Goal: Transaction & Acquisition: Purchase product/service

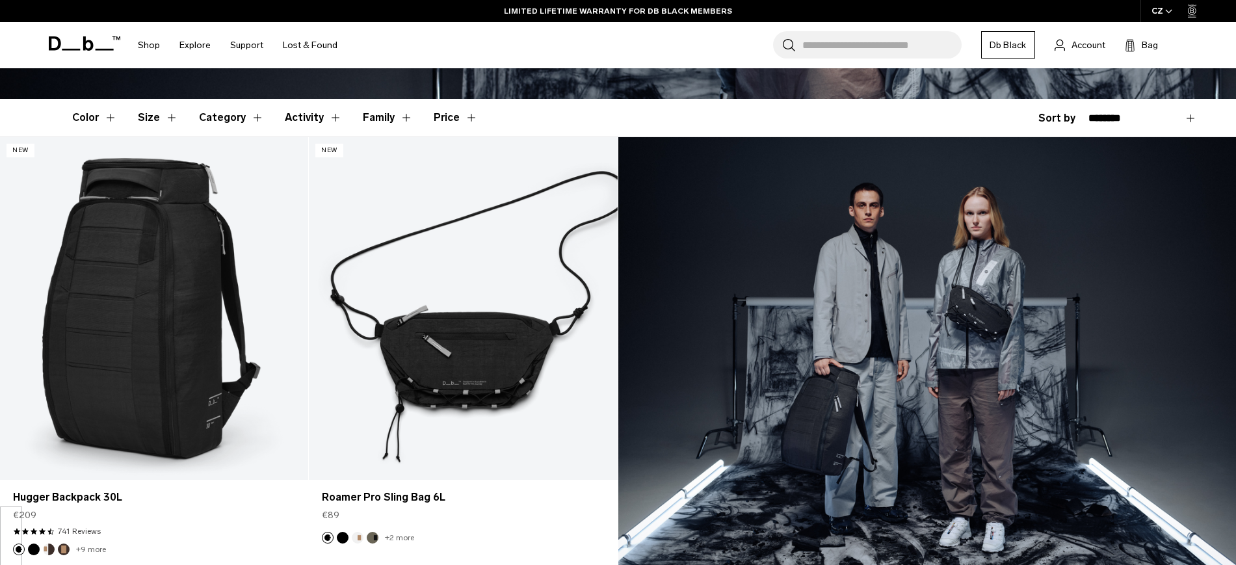
scroll to position [322, 0]
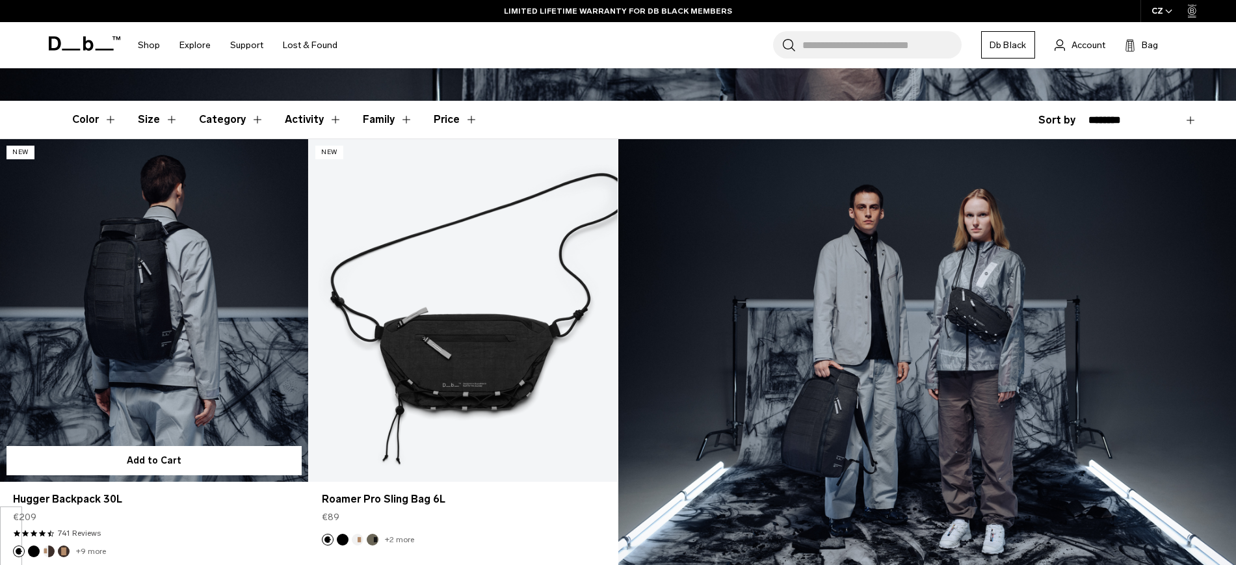
click at [171, 260] on link "Hugger Backpack 30L" at bounding box center [154, 310] width 308 height 343
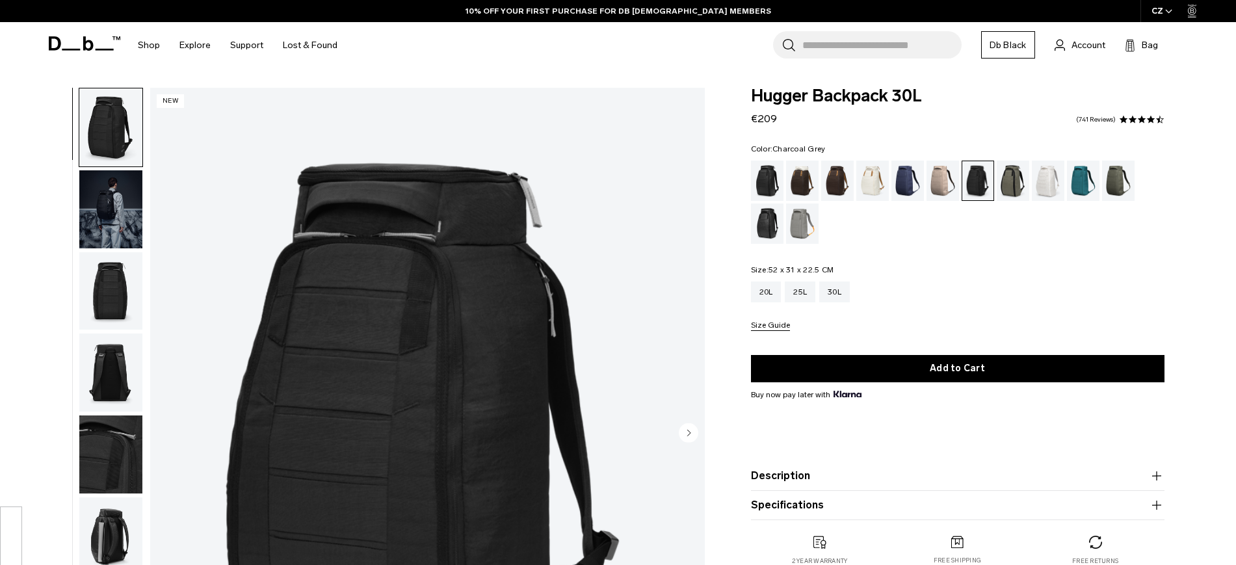
click at [118, 219] on img "button" at bounding box center [110, 209] width 63 height 78
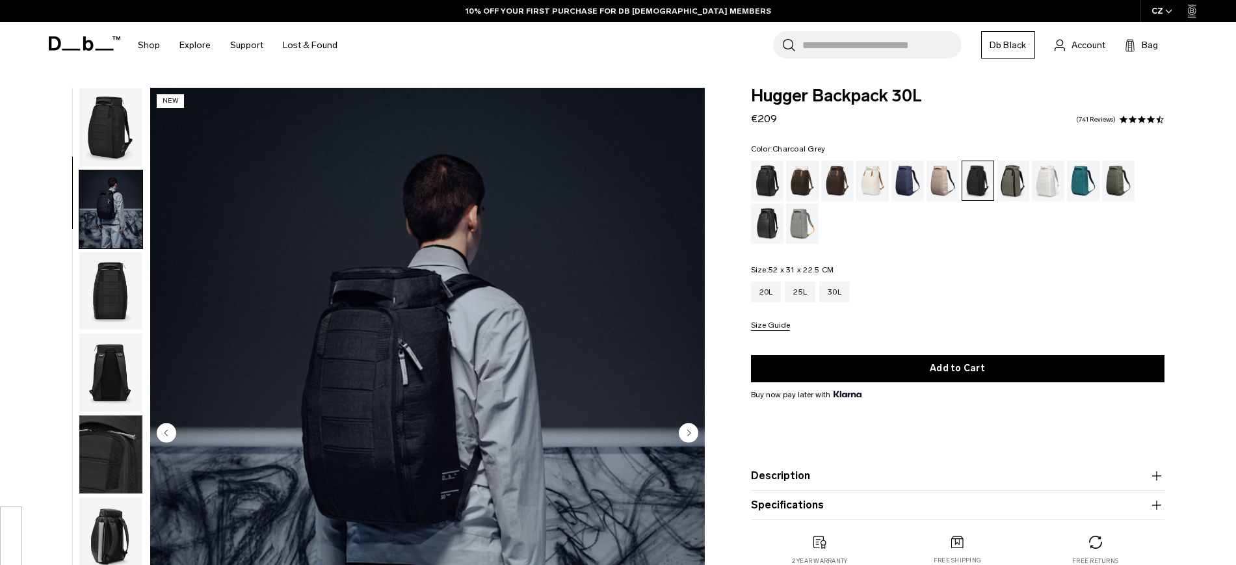
scroll to position [82, 0]
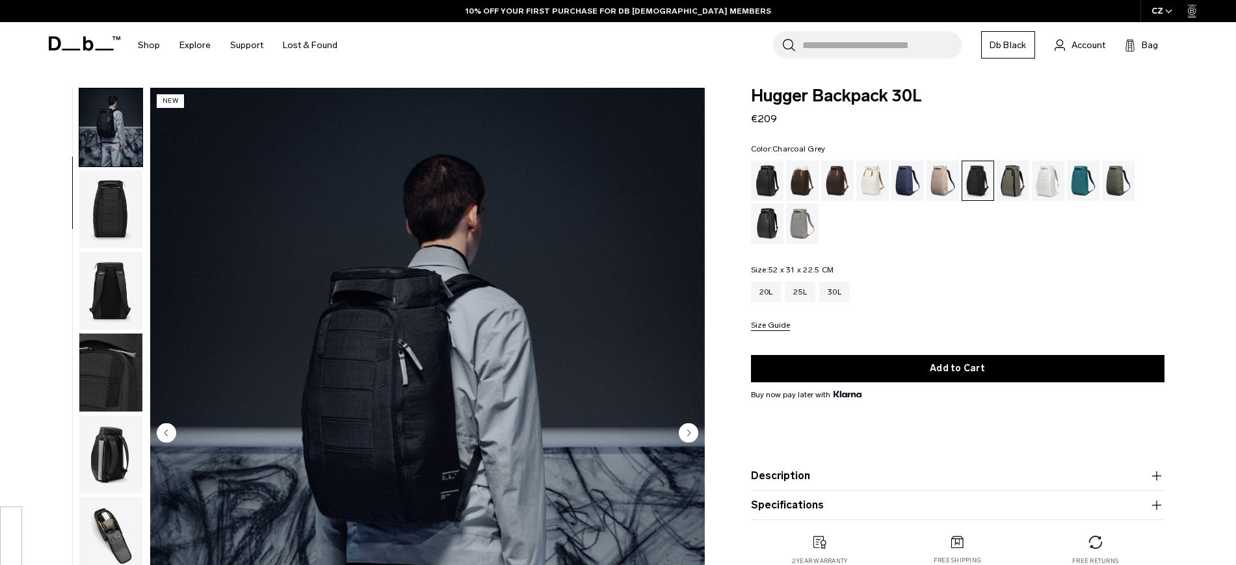
click at [118, 261] on img "button" at bounding box center [110, 291] width 63 height 78
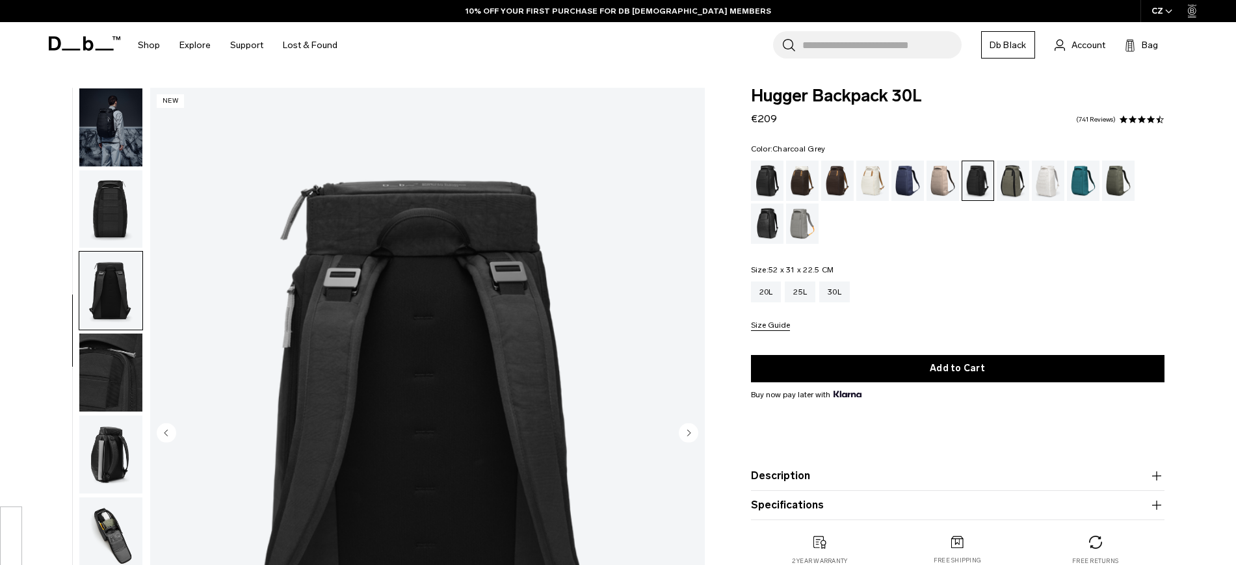
scroll to position [123, 0]
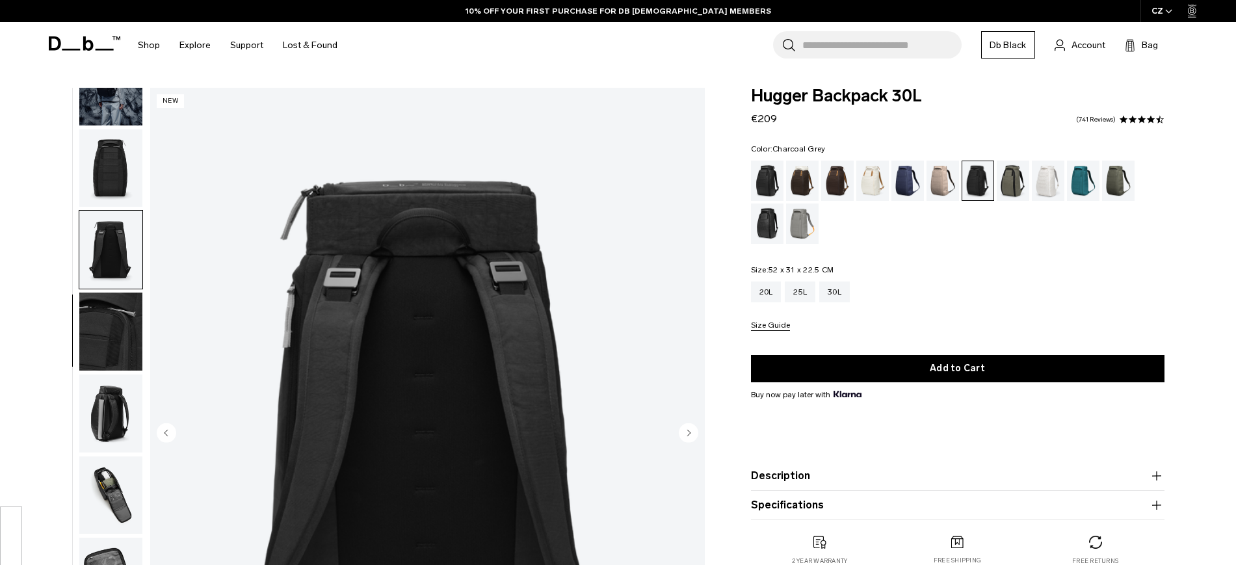
click at [118, 323] on img "button" at bounding box center [110, 332] width 63 height 78
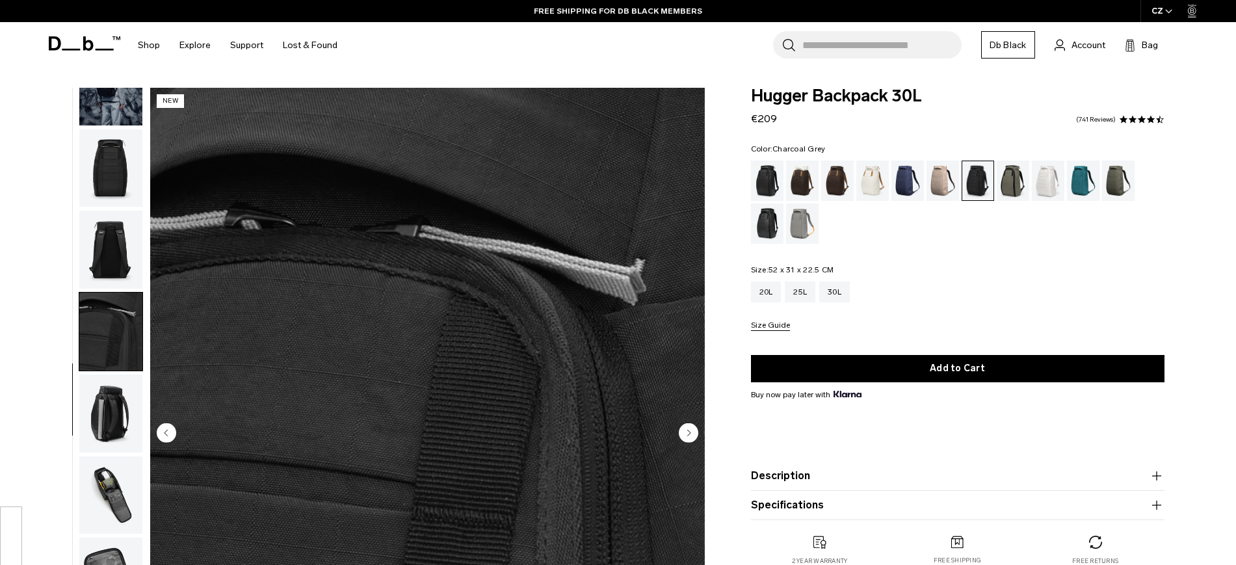
click at [113, 415] on img "button" at bounding box center [110, 414] width 63 height 78
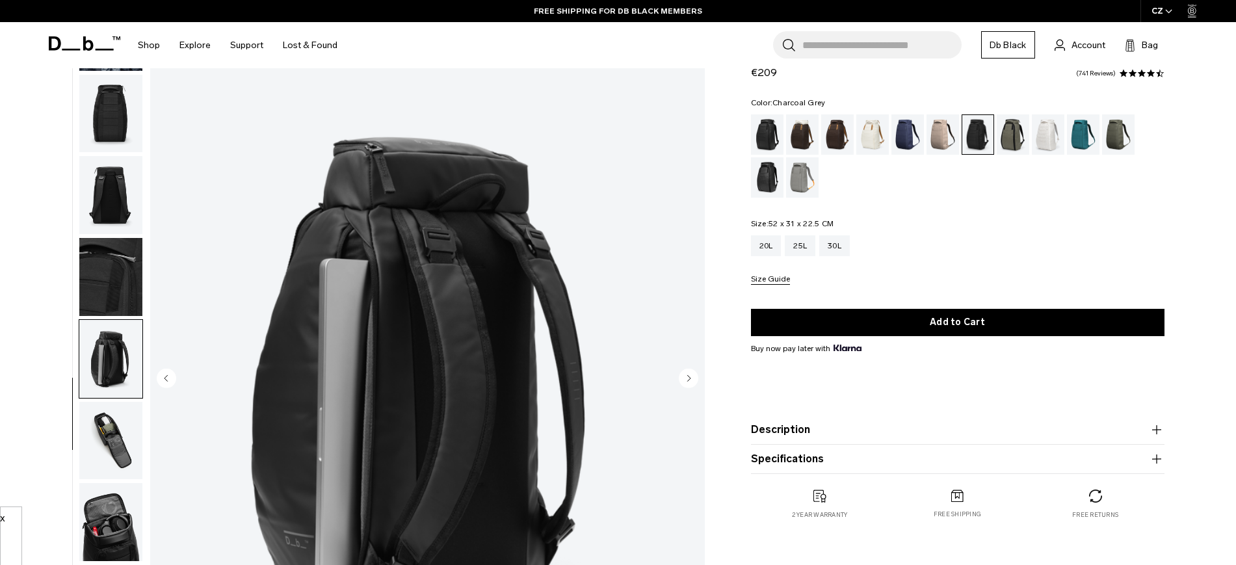
scroll to position [57, 0]
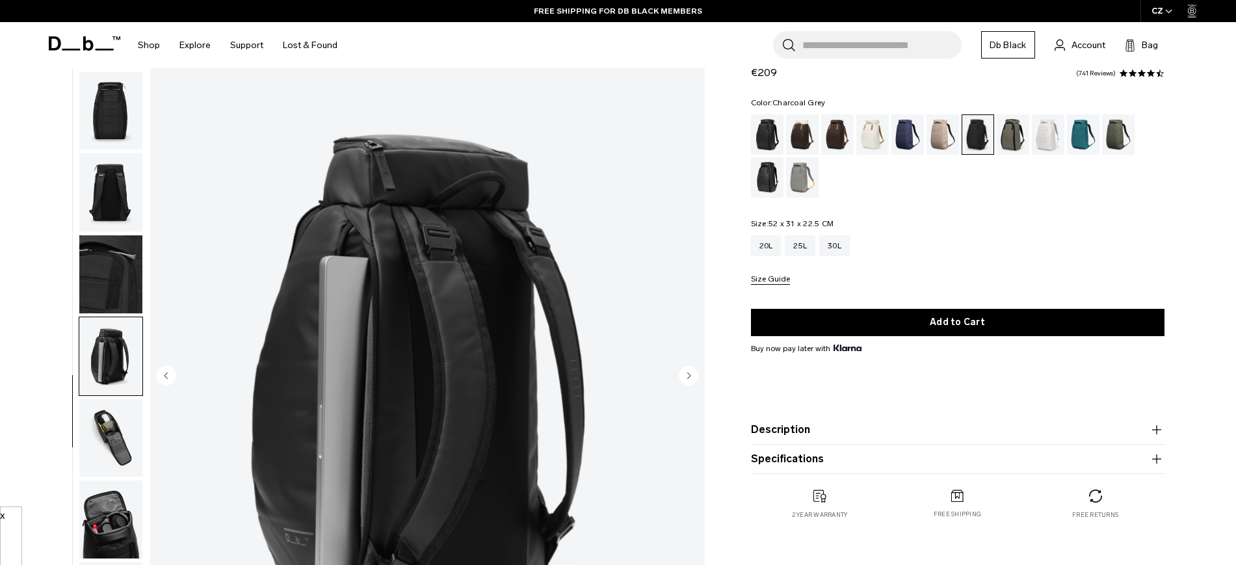
click at [99, 514] on img "button" at bounding box center [110, 520] width 63 height 78
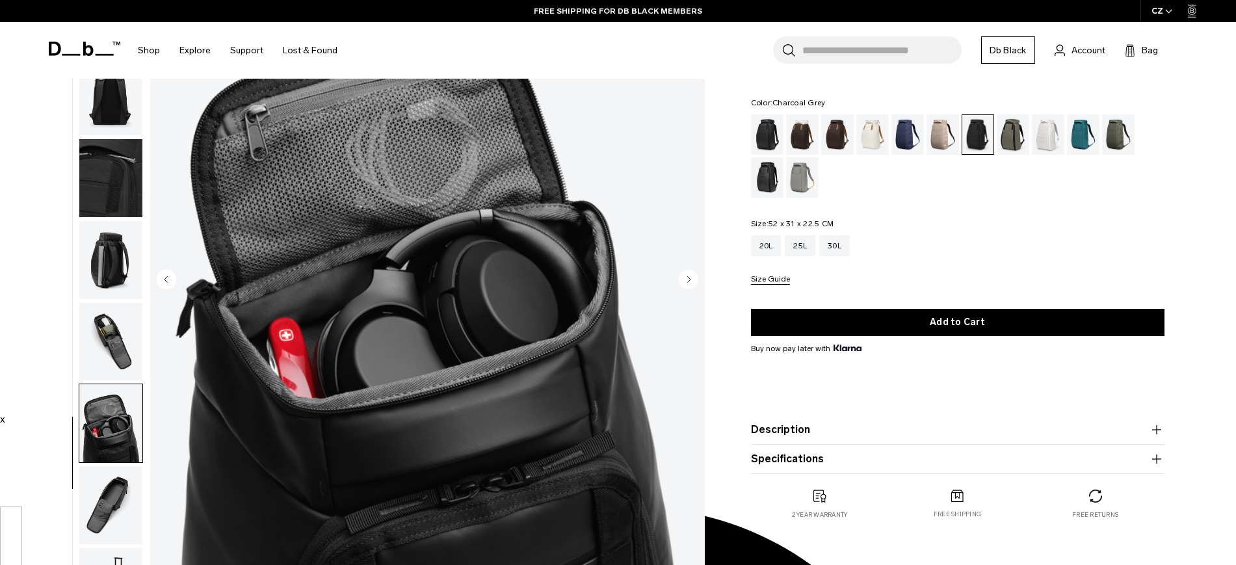
scroll to position [153, 0]
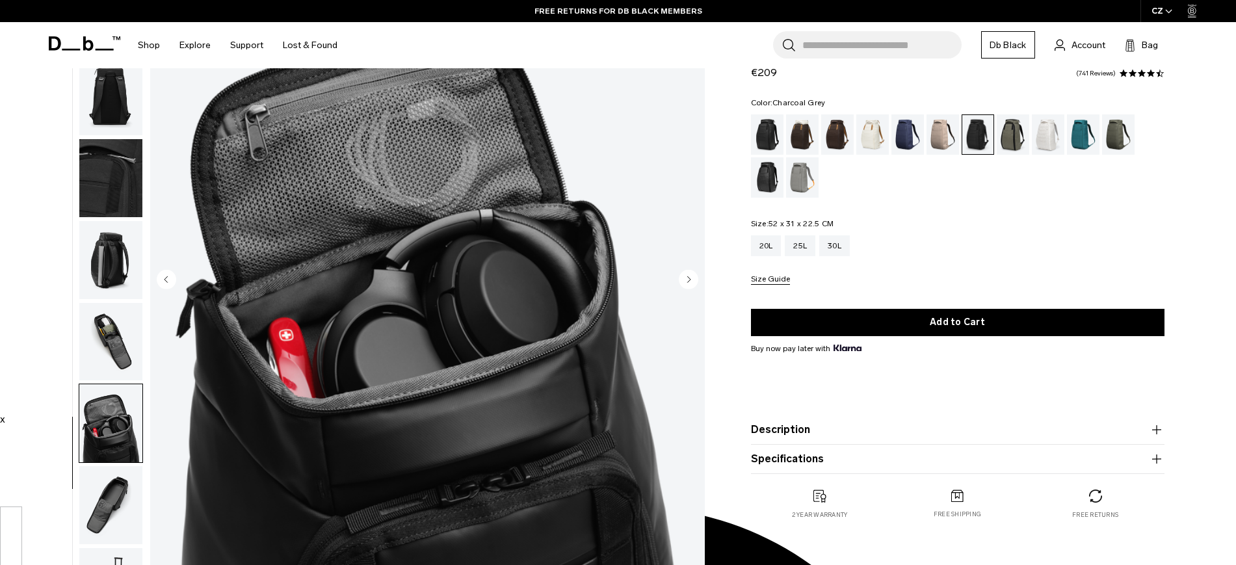
click at [105, 262] on img "button" at bounding box center [110, 260] width 63 height 78
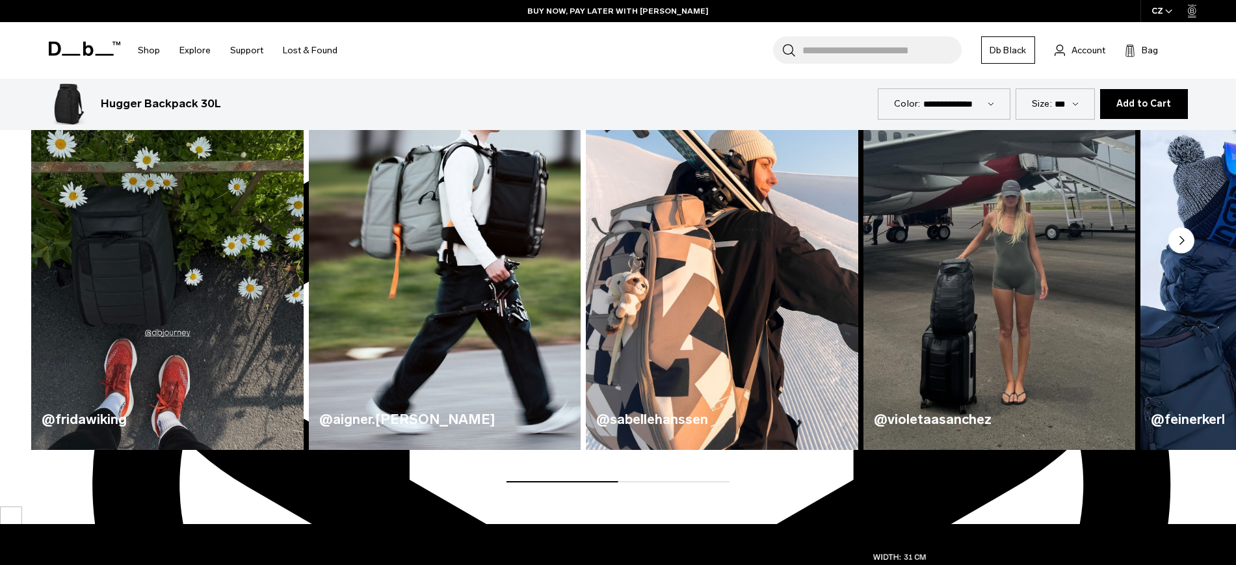
scroll to position [886, 0]
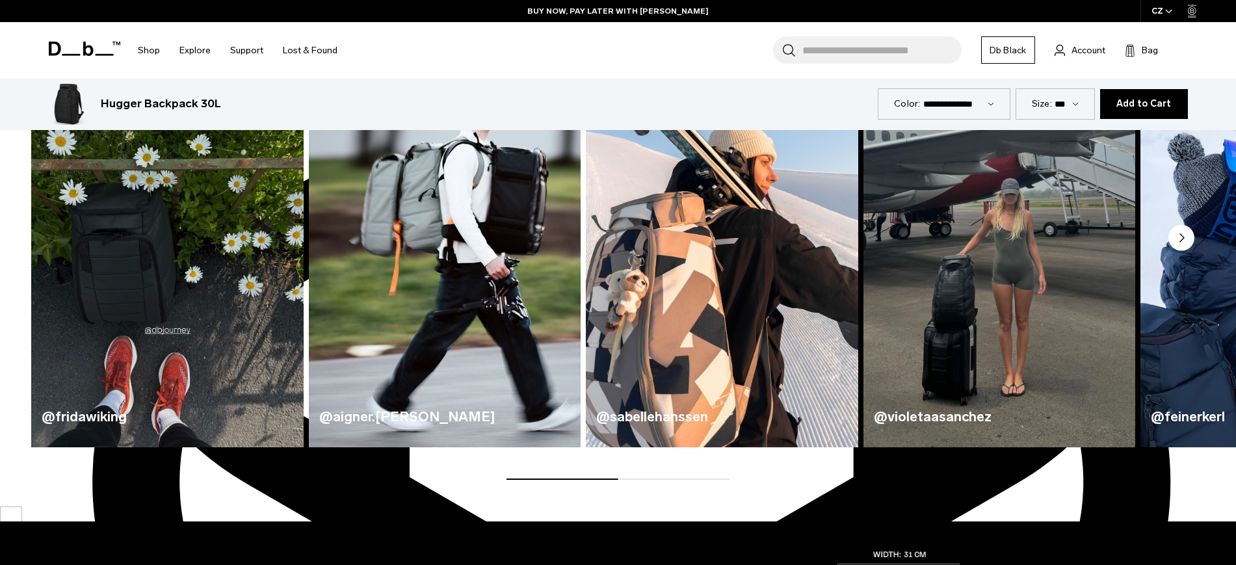
click at [1184, 237] on circle "Next slide" at bounding box center [1182, 238] width 26 height 26
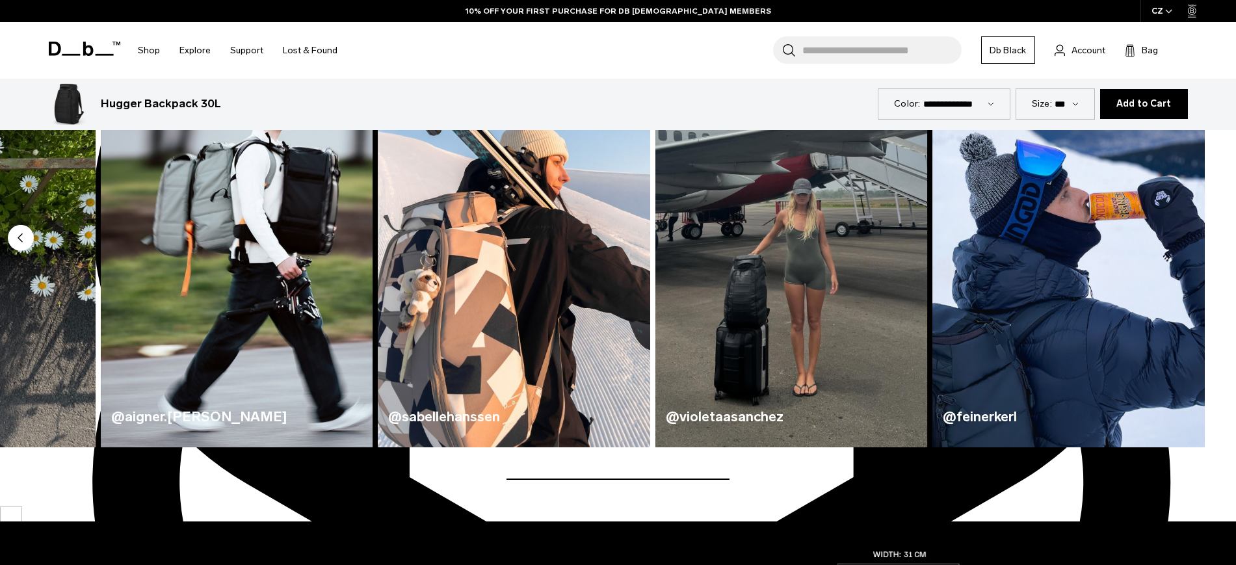
click at [1184, 237] on img "5 / 5" at bounding box center [1069, 223] width 272 height 449
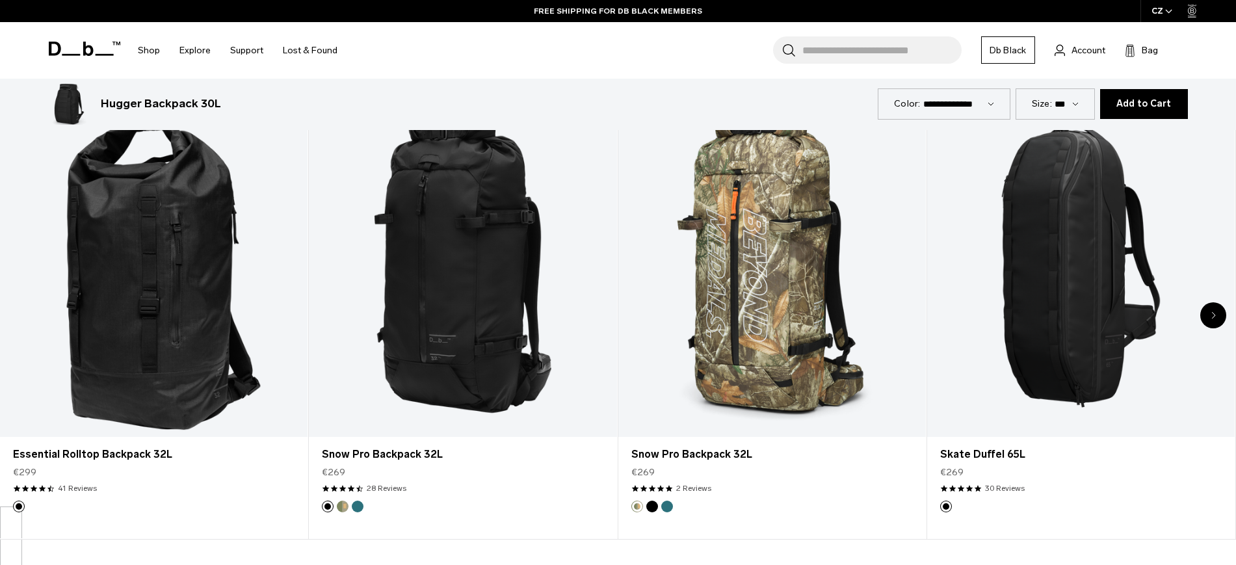
scroll to position [3101, 0]
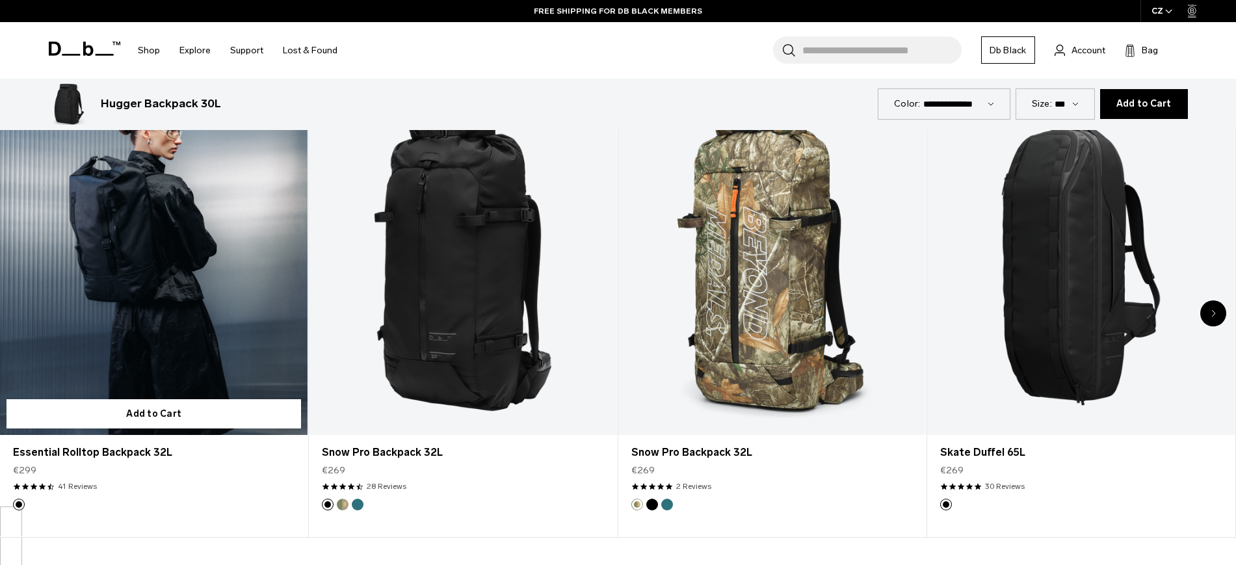
click at [165, 271] on link "Essential Rolltop Backpack 32L" at bounding box center [154, 264] width 308 height 342
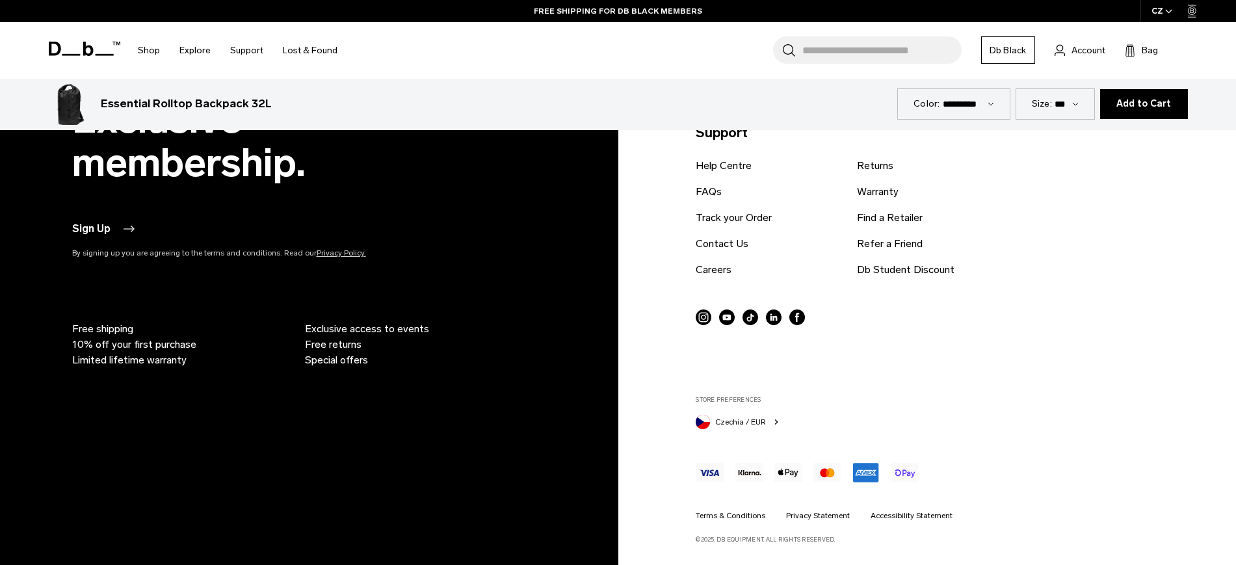
scroll to position [4781, 0]
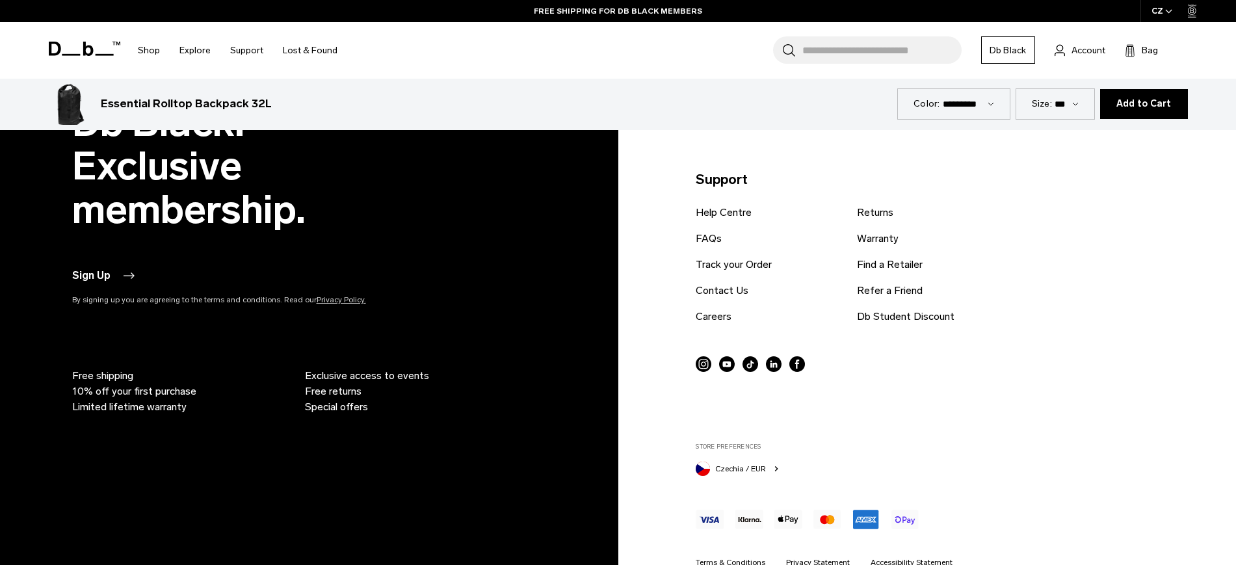
click at [198, 92] on div "Essential Rolltop Backpack 32L €299" at bounding box center [473, 104] width 849 height 42
click at [190, 79] on div at bounding box center [190, 79] width 0 height 0
click at [174, 100] on h3 "Essential Rolltop Backpack 32L" at bounding box center [186, 104] width 171 height 17
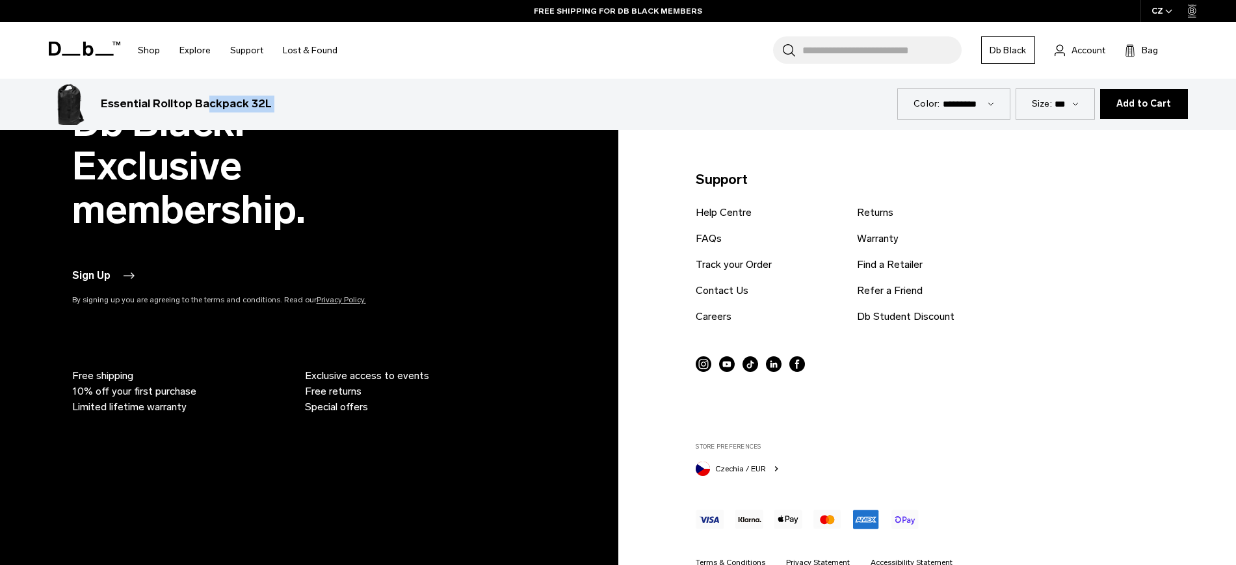
click at [174, 100] on h3 "Essential Rolltop Backpack 32L" at bounding box center [186, 104] width 171 height 17
copy form "Essential Rolltop Backpack 32L €299"
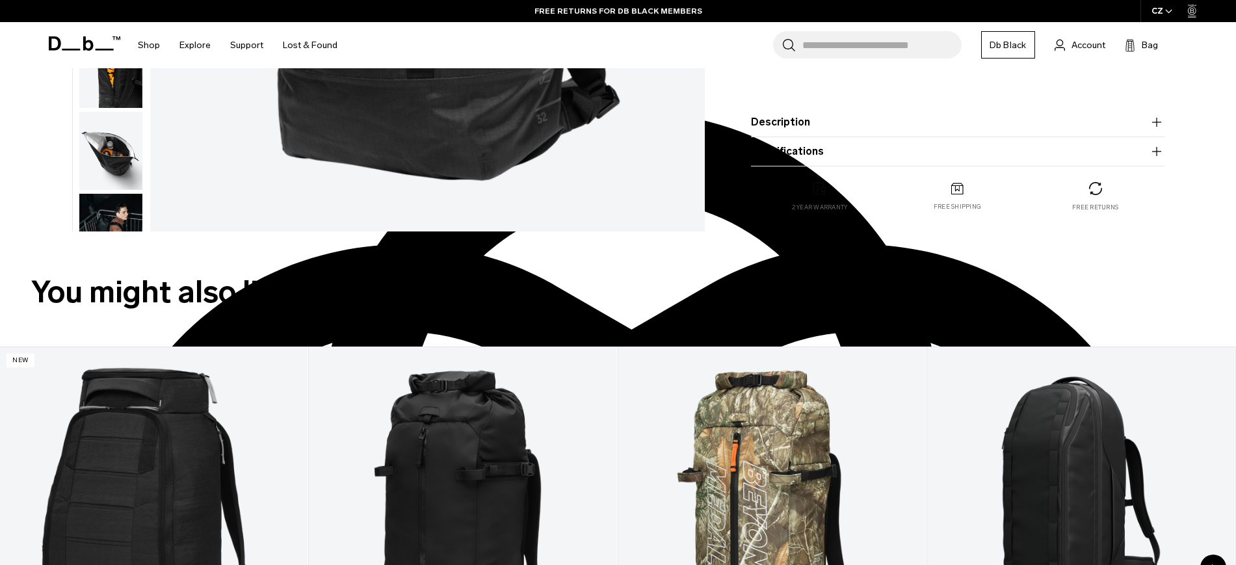
scroll to position [0, 0]
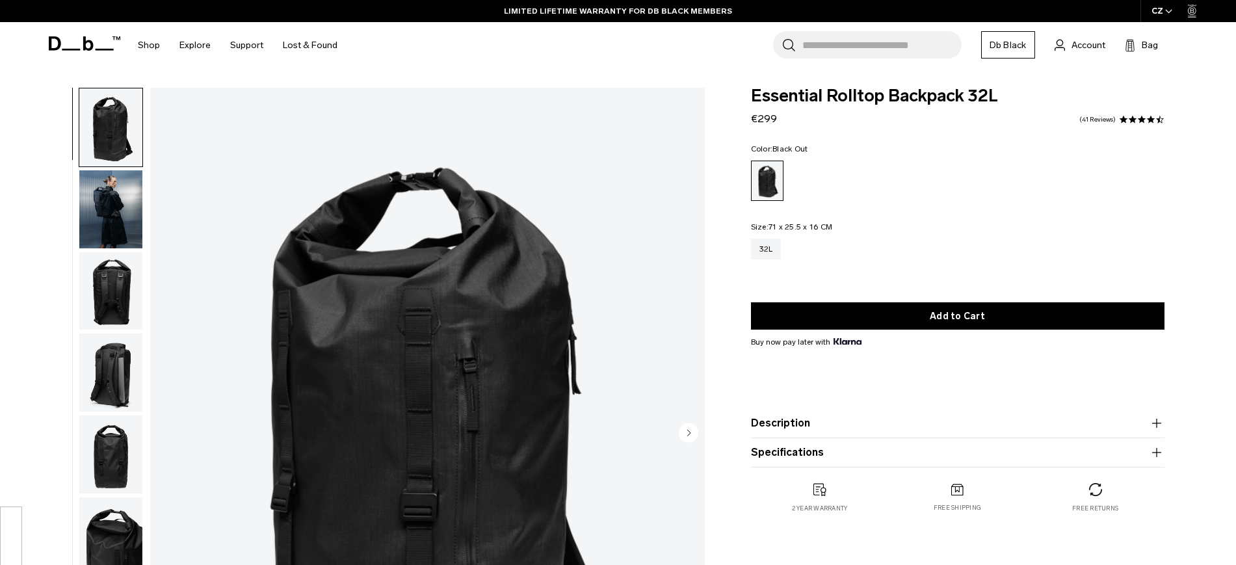
click at [129, 206] on img "button" at bounding box center [110, 209] width 63 height 78
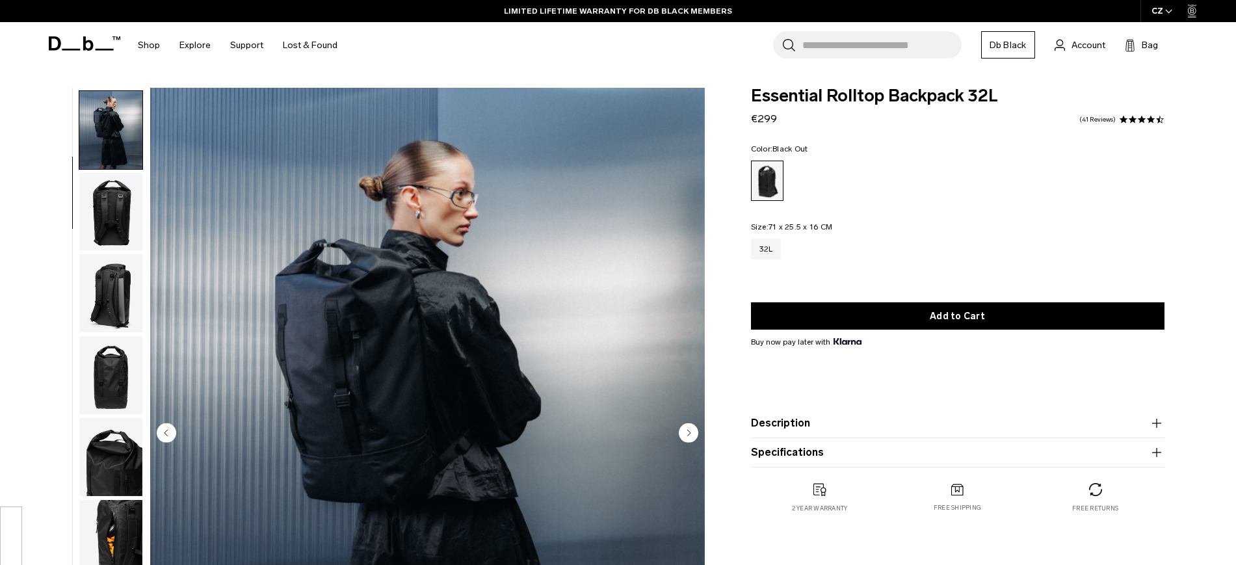
scroll to position [82, 0]
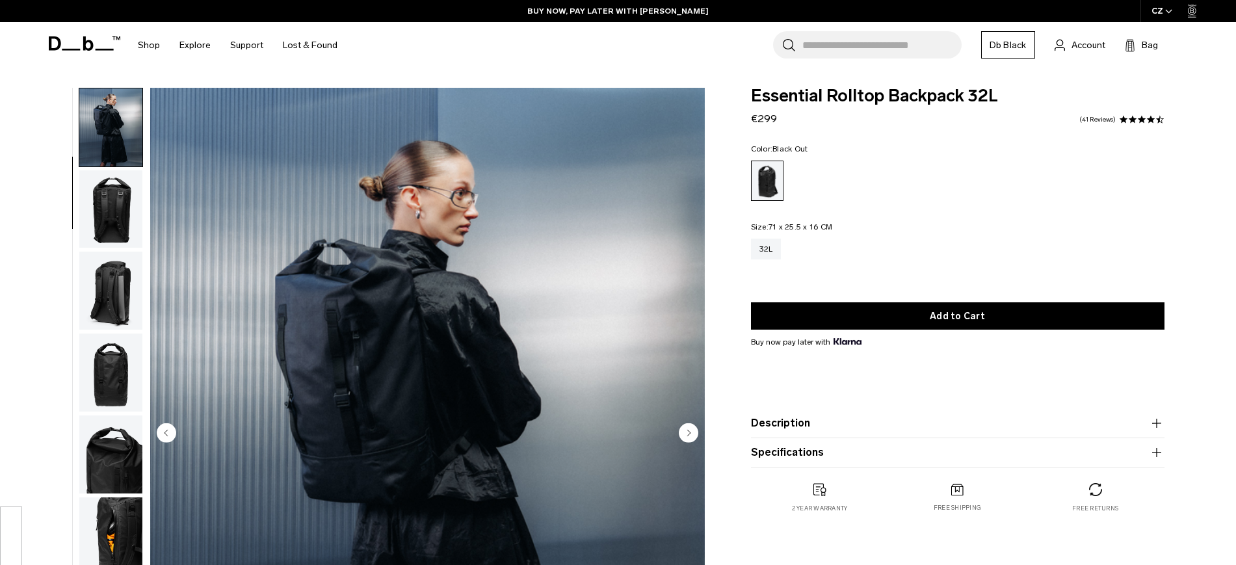
click at [127, 266] on img "button" at bounding box center [110, 291] width 63 height 78
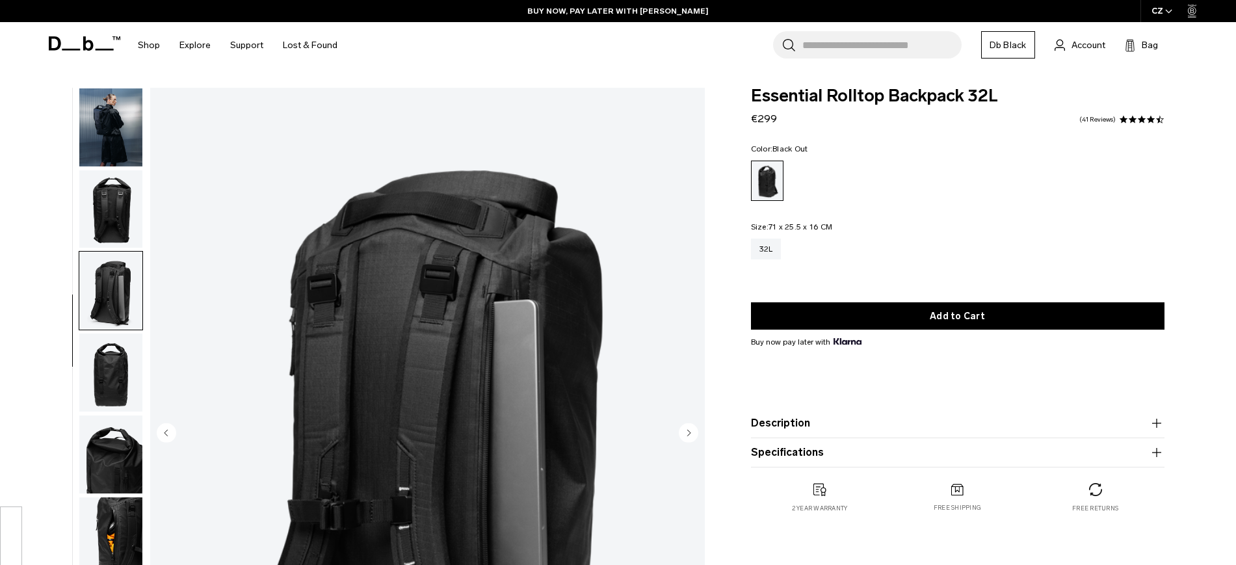
scroll to position [123, 0]
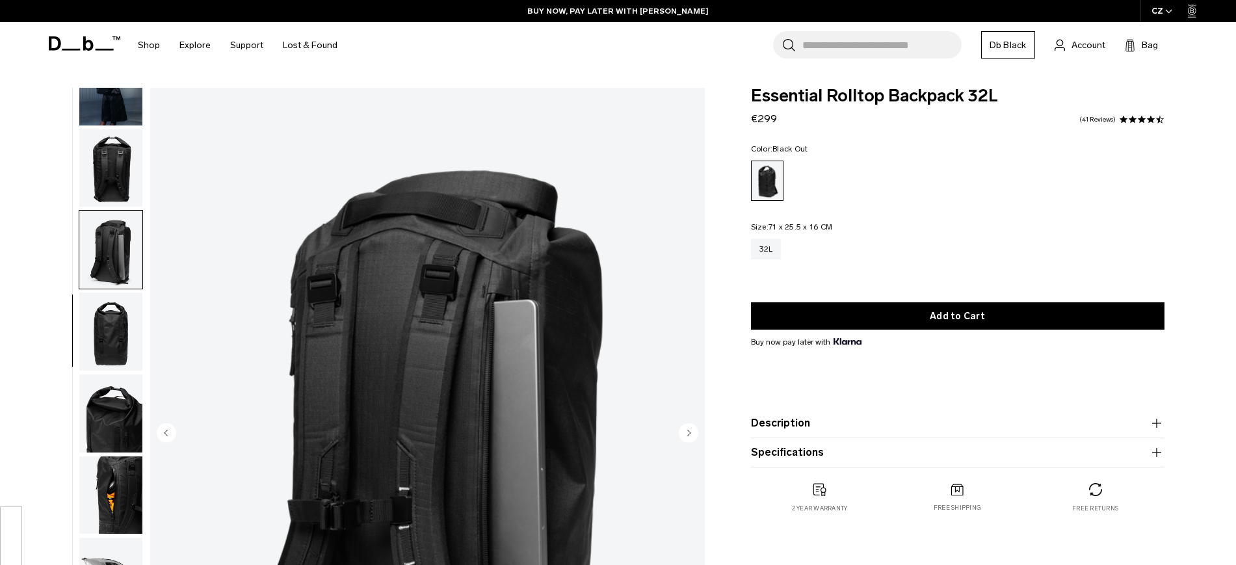
click at [127, 266] on img "button" at bounding box center [110, 250] width 63 height 78
click at [125, 297] on img "button" at bounding box center [110, 332] width 63 height 78
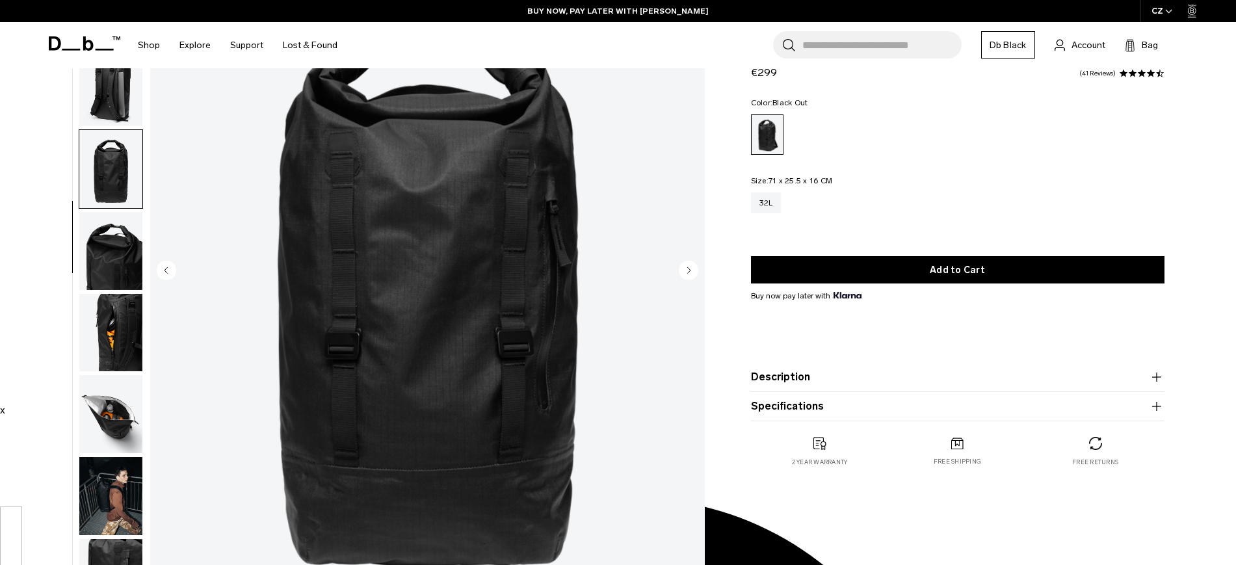
scroll to position [165, 0]
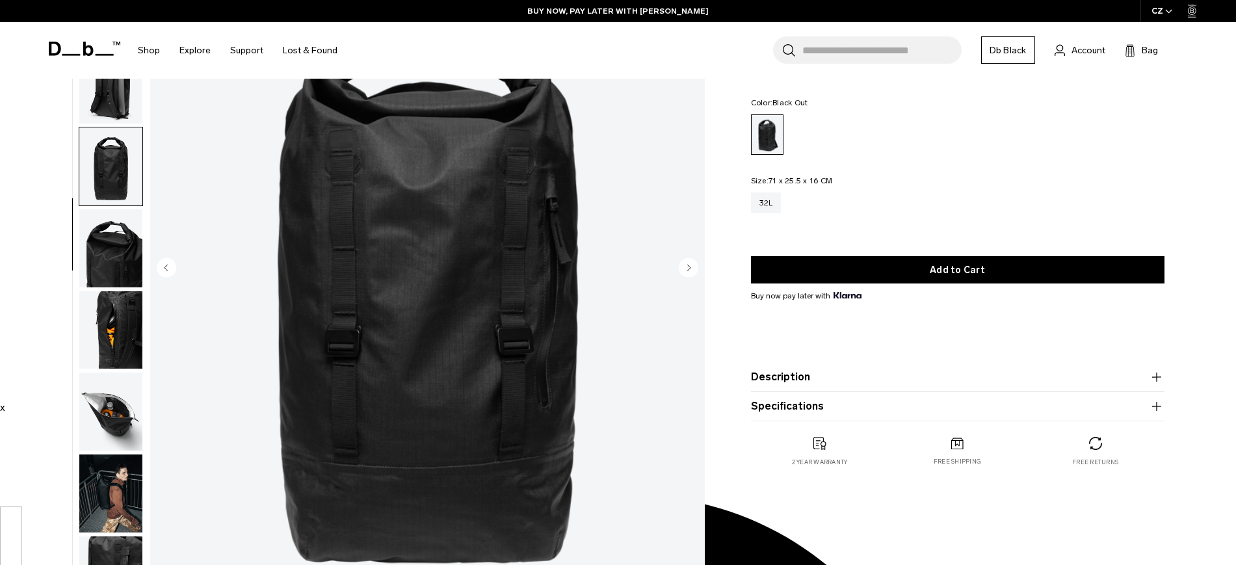
click at [120, 320] on img "button" at bounding box center [110, 330] width 63 height 78
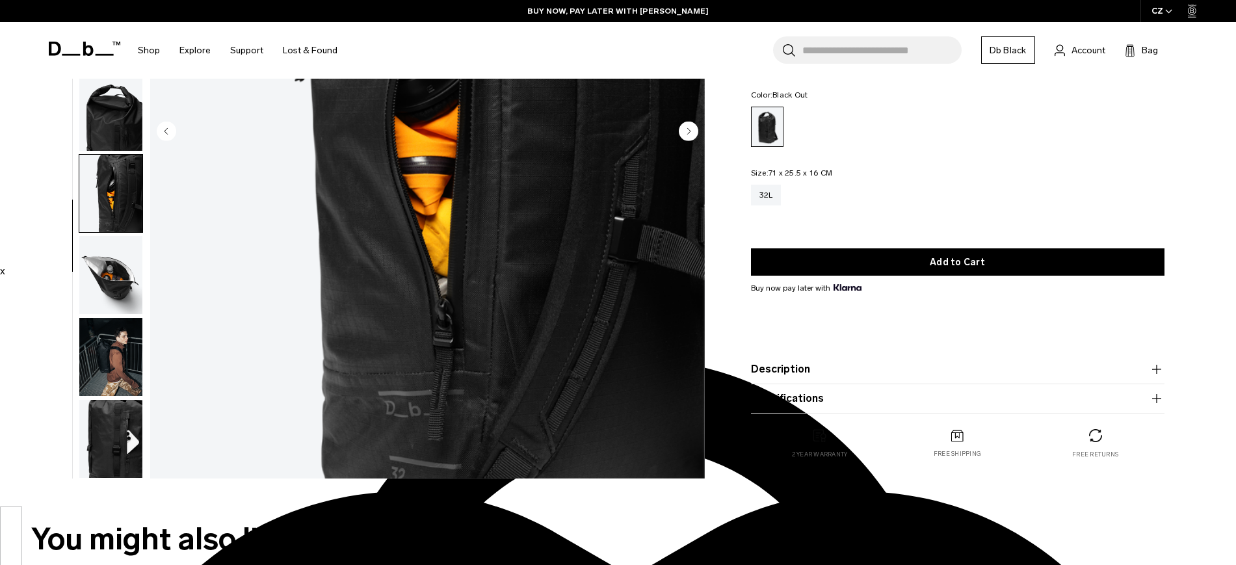
scroll to position [302, 0]
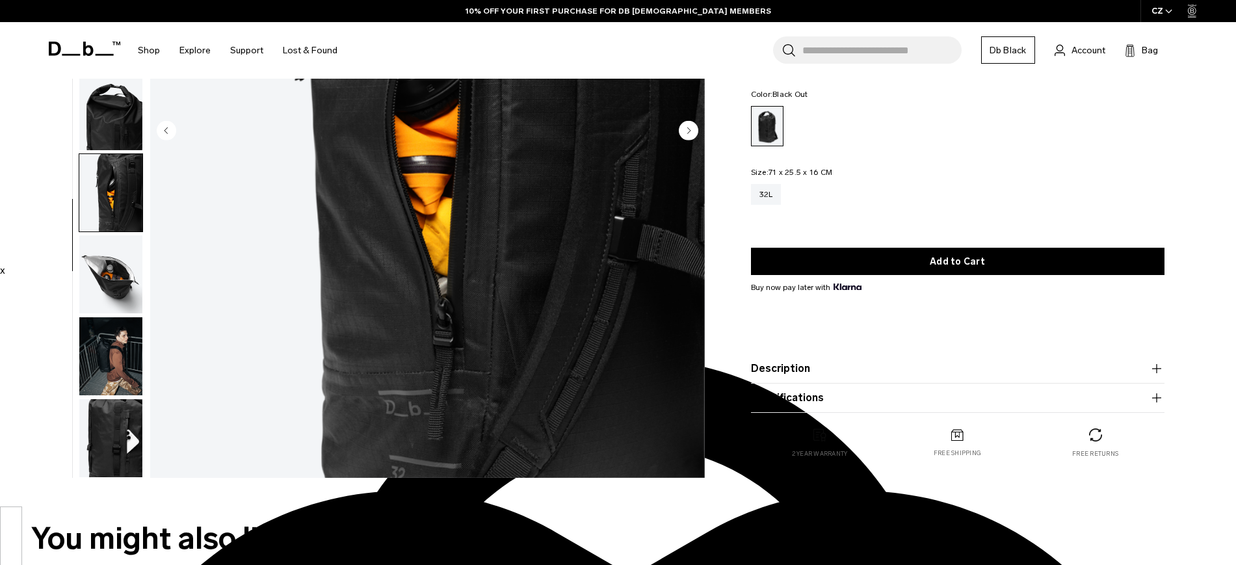
click at [121, 349] on img "button" at bounding box center [110, 356] width 63 height 78
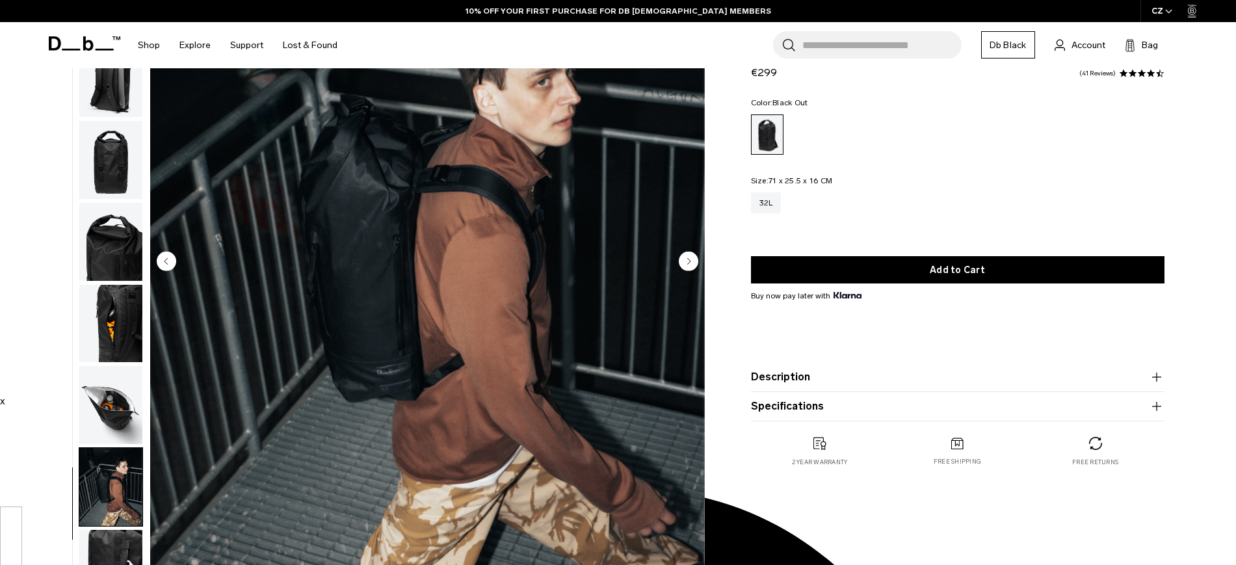
scroll to position [131, 0]
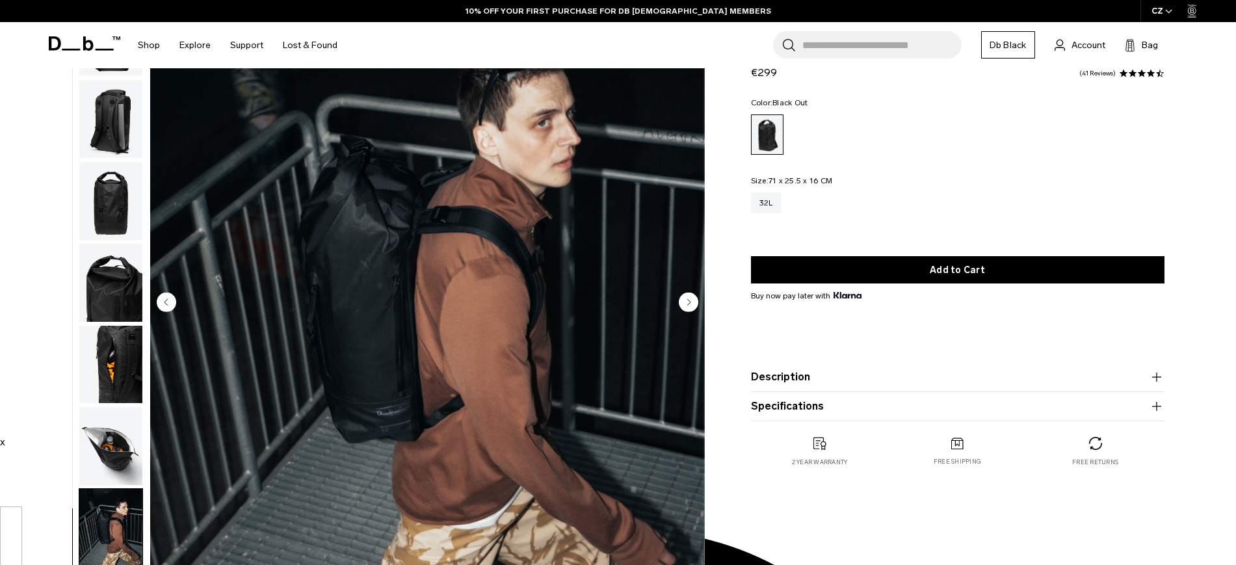
click at [689, 310] on circle "Next slide" at bounding box center [689, 302] width 20 height 20
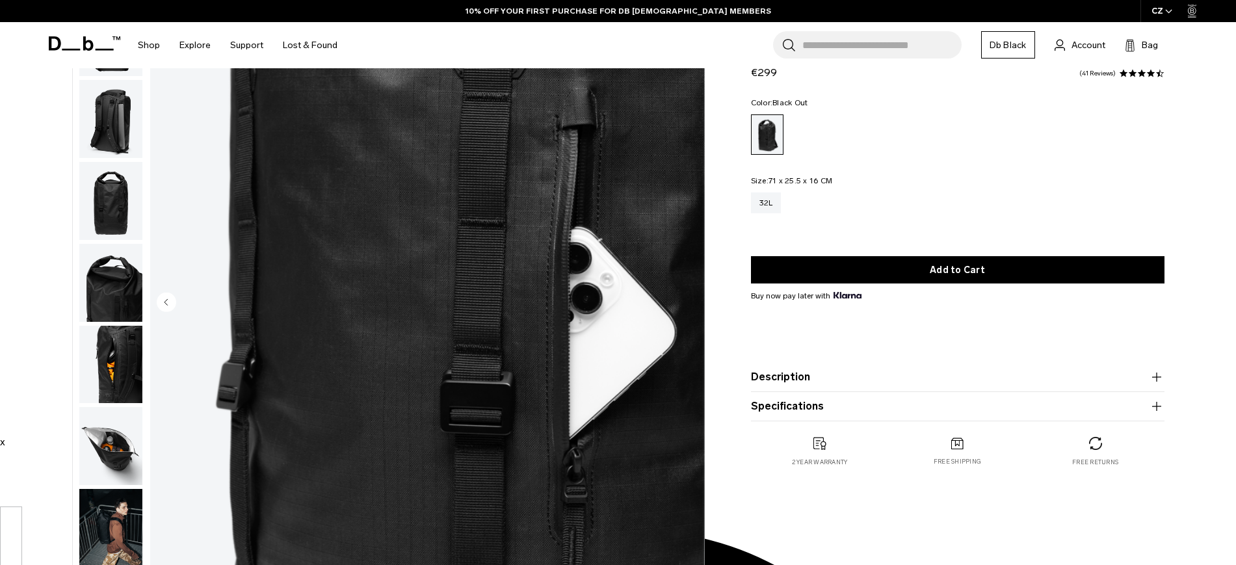
click at [689, 310] on img "10 / 10" at bounding box center [427, 303] width 555 height 693
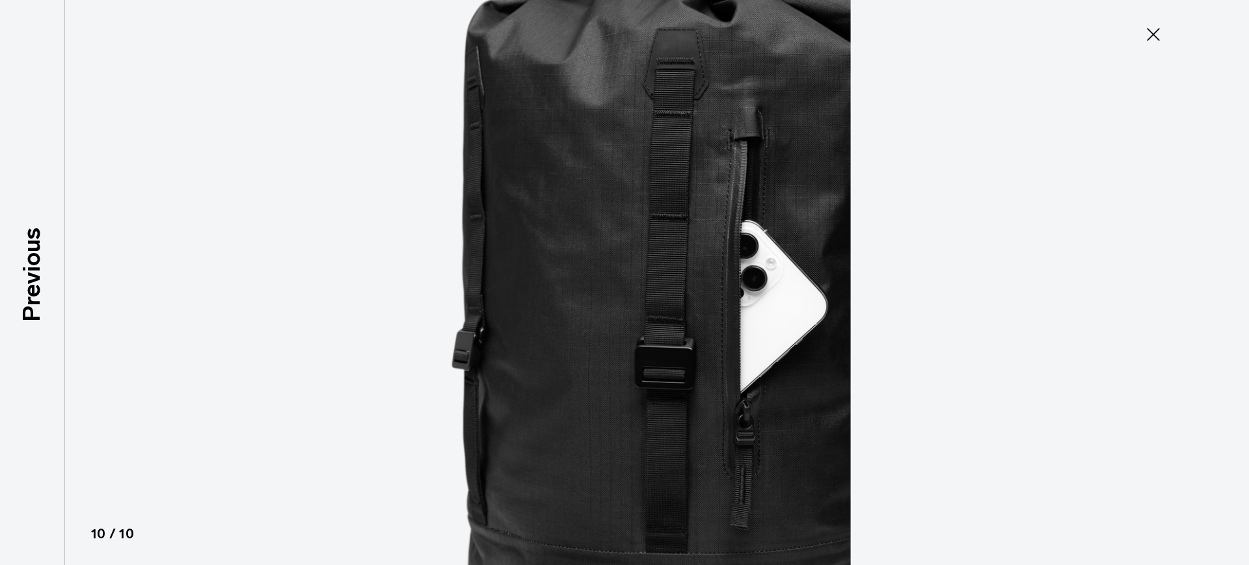
click at [1157, 33] on icon at bounding box center [1153, 34] width 21 height 21
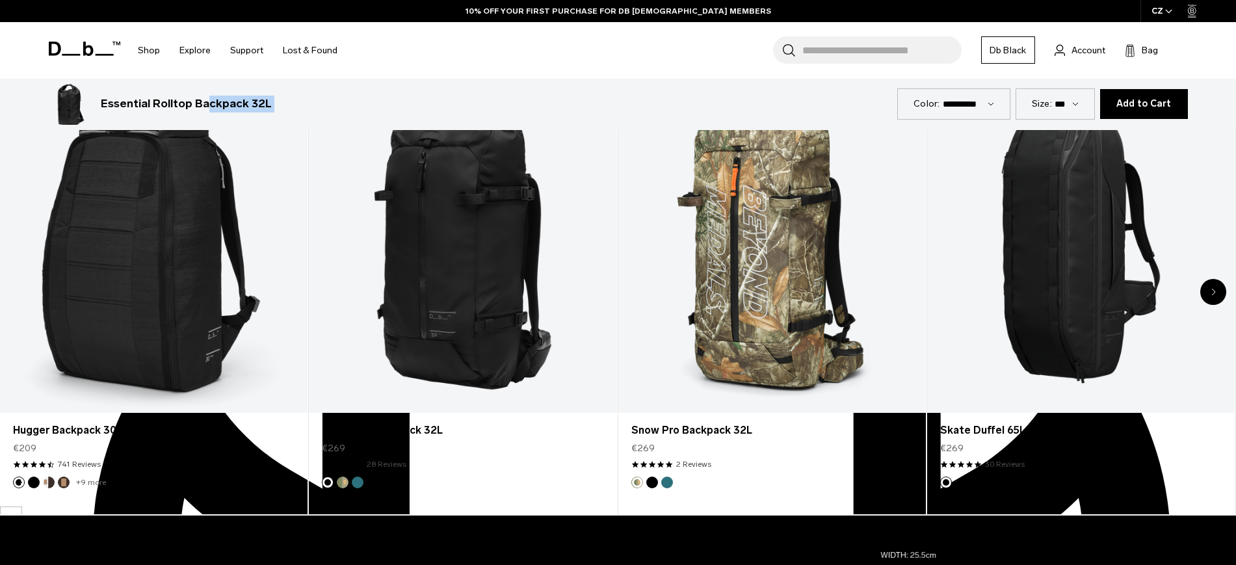
scroll to position [827, 0]
